Goal: Information Seeking & Learning: Understand process/instructions

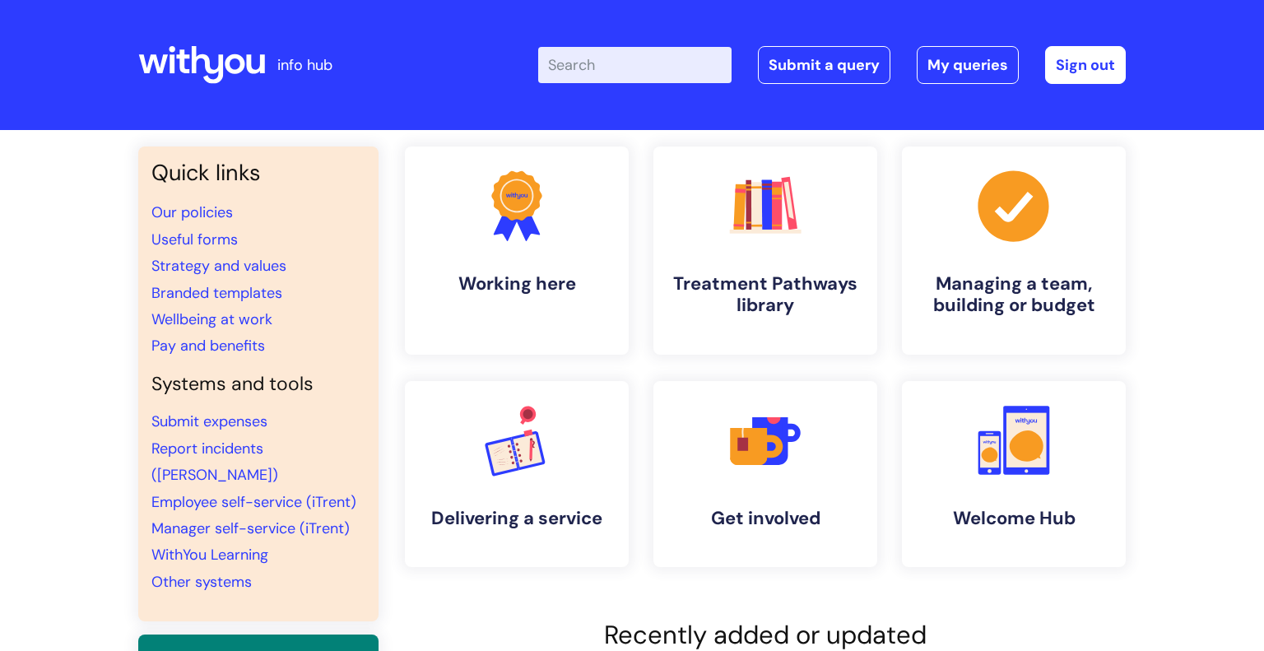
click at [647, 72] on input "Enter your search term here..." at bounding box center [634, 65] width 193 height 36
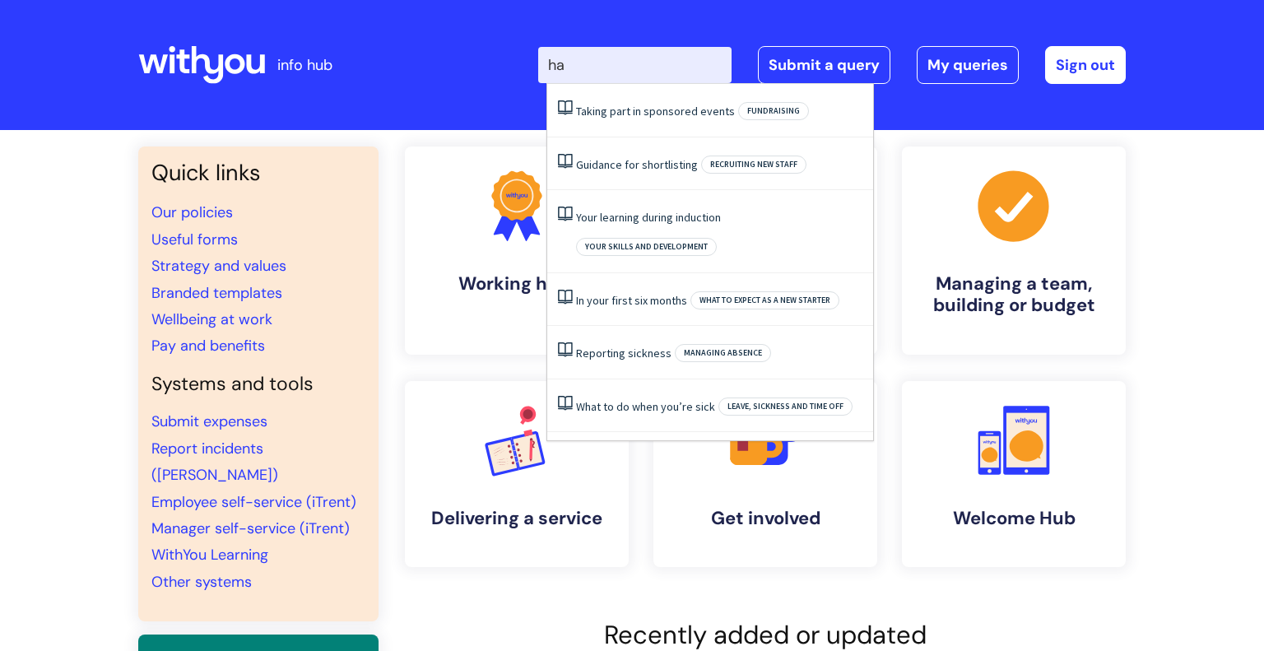
type input "h"
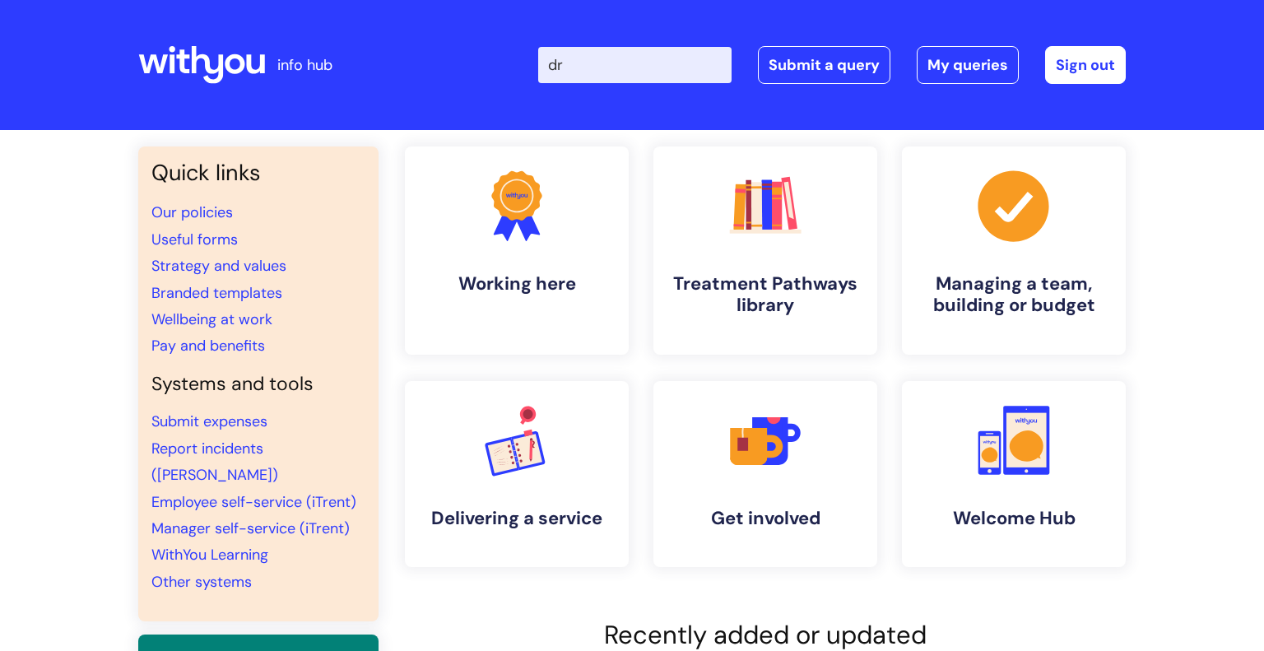
type input "d"
type input "dbst"
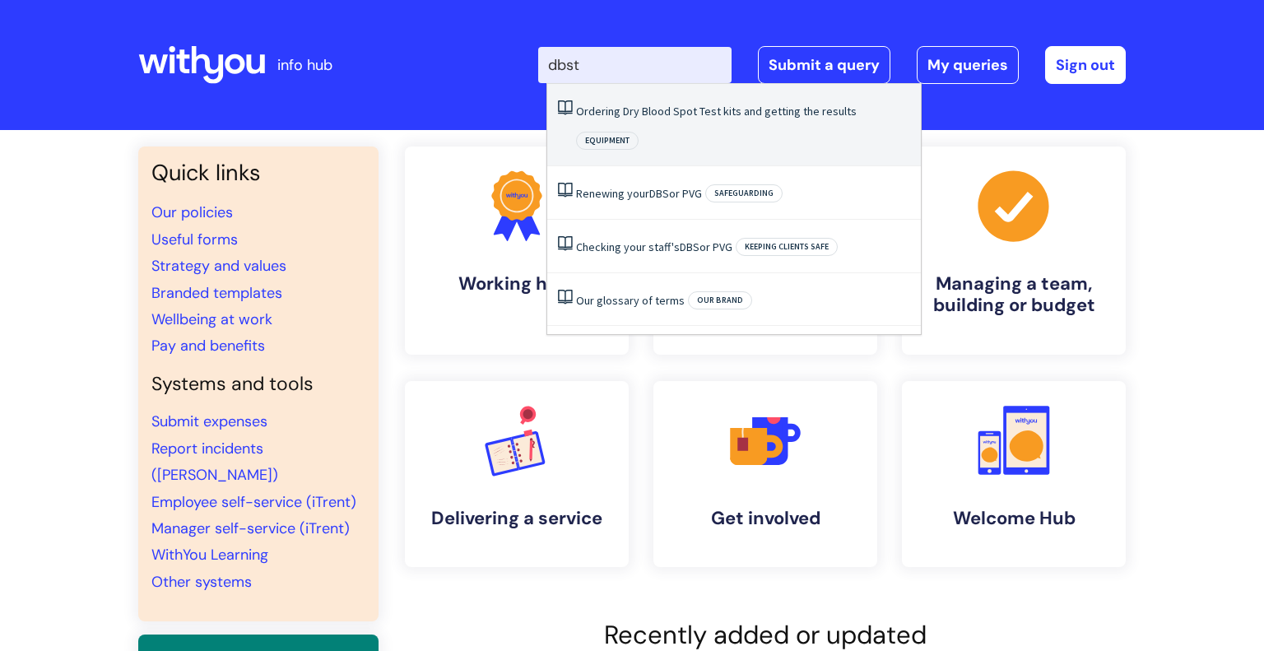
click at [713, 114] on link "Ordering Dry Blood Spot Test kits and getting the results" at bounding box center [716, 111] width 281 height 15
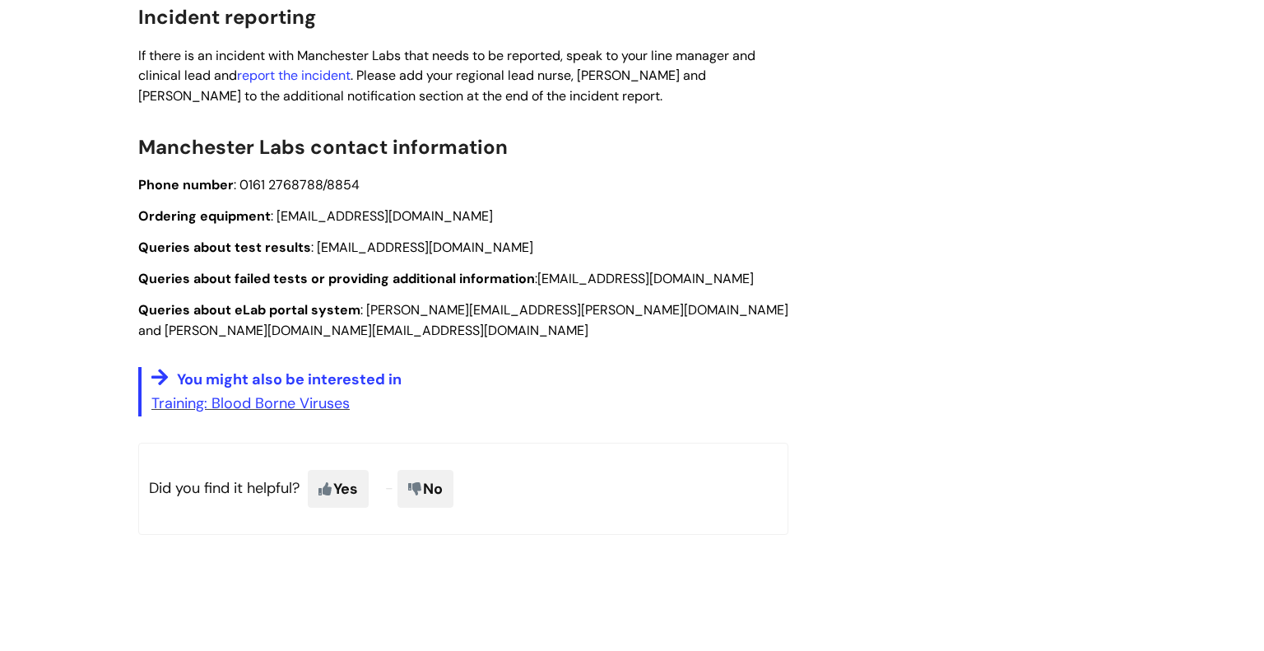
scroll to position [2593, 0]
